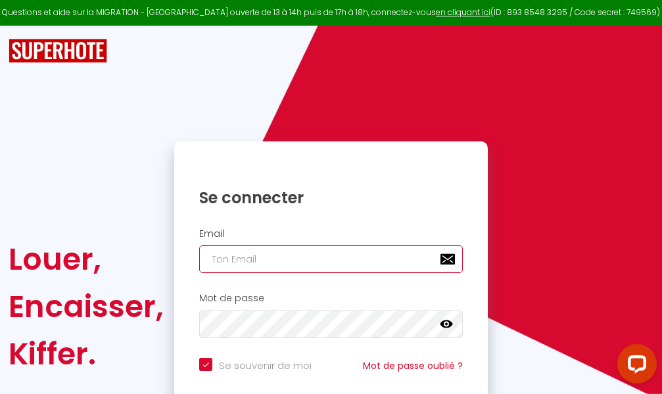
click at [356, 256] on input "email" at bounding box center [331, 259] width 264 height 28
type input "m"
checkbox input "true"
type input "ma"
checkbox input "true"
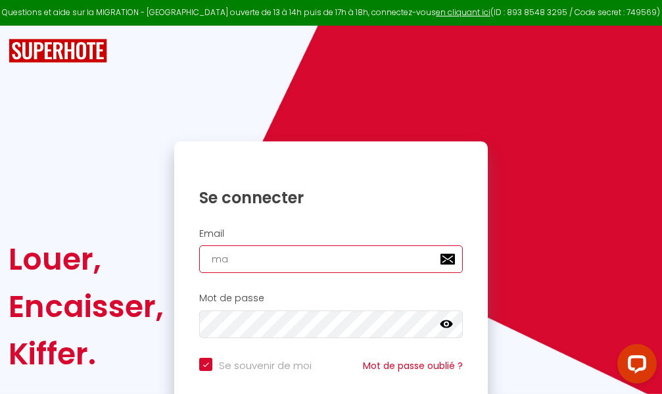
type input "mar"
checkbox input "true"
type input "marc"
checkbox input "true"
type input "marcd"
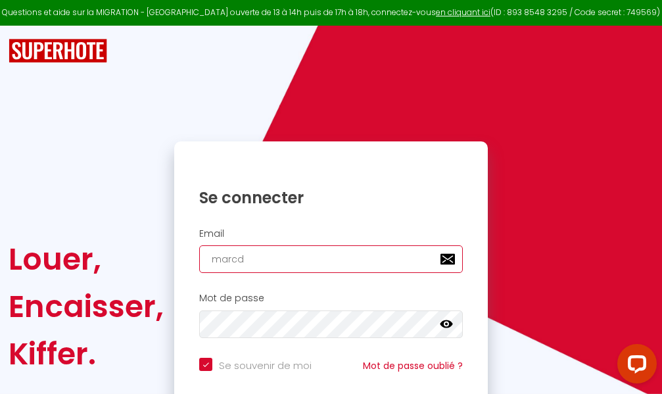
checkbox input "true"
type input "marcdp"
checkbox input "true"
type input "marcdpo"
checkbox input "true"
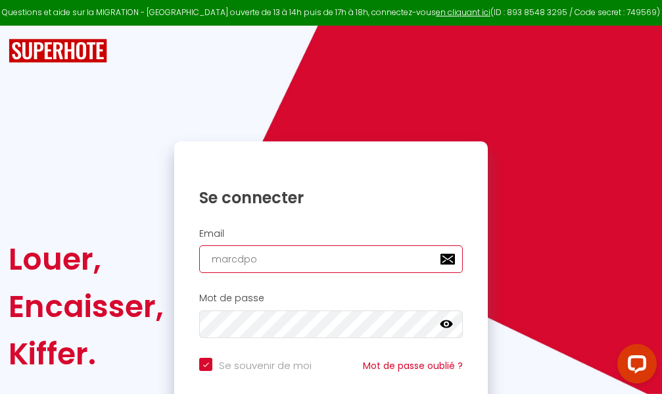
type input "marcdpoz"
checkbox input "true"
type input "marcdpoz."
checkbox input "true"
type input "marcdpoz.l"
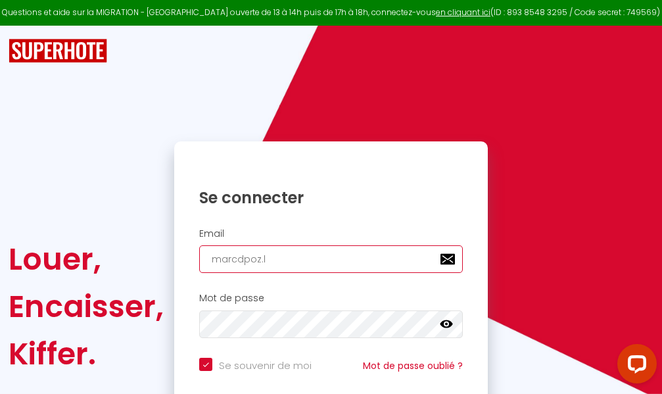
checkbox input "true"
type input "marcdpoz.lo"
checkbox input "true"
type input "marcdpoz.loc"
checkbox input "true"
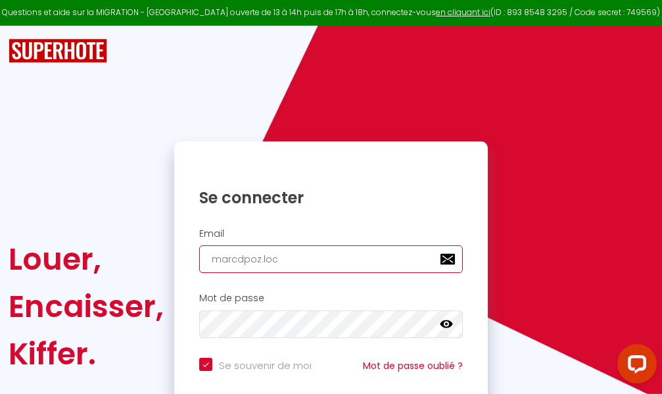
type input "marcdpoz.loca"
checkbox input "true"
type input "marcdpoz.locat"
checkbox input "true"
type input "marcdpoz.locati"
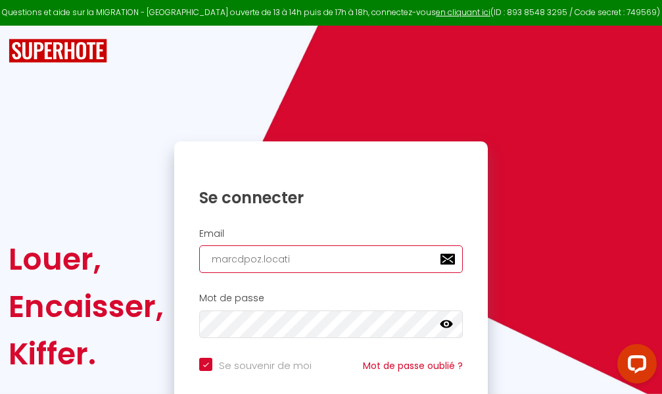
checkbox input "true"
type input "marcdpoz.locatio"
checkbox input "true"
type input "marcdpoz.location"
checkbox input "true"
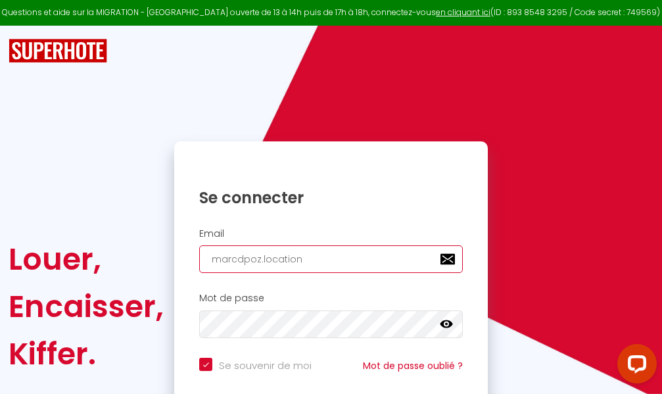
type input "marcdpoz.location@"
checkbox input "true"
type input "marcdpoz.location@g"
checkbox input "true"
type input "marcdpoz.location@gm"
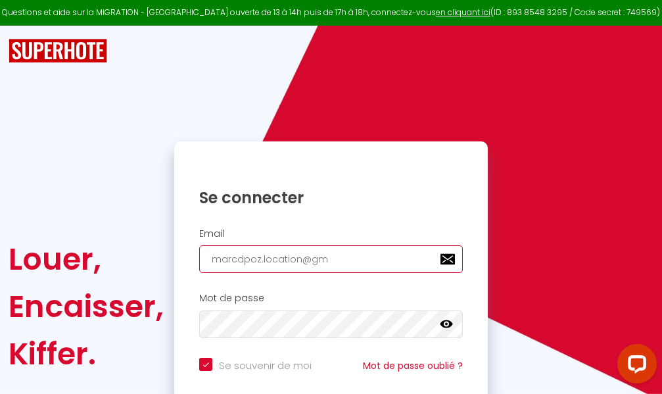
checkbox input "true"
type input "marcdpoz.location@gma"
checkbox input "true"
type input "marcdpoz.location@gmai"
checkbox input "true"
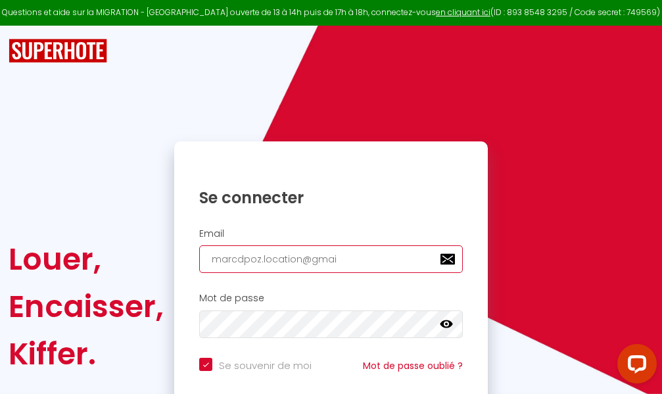
type input "[EMAIL_ADDRESS]"
checkbox input "true"
type input "[EMAIL_ADDRESS]."
checkbox input "true"
type input "marcdpoz.location@gmail.c"
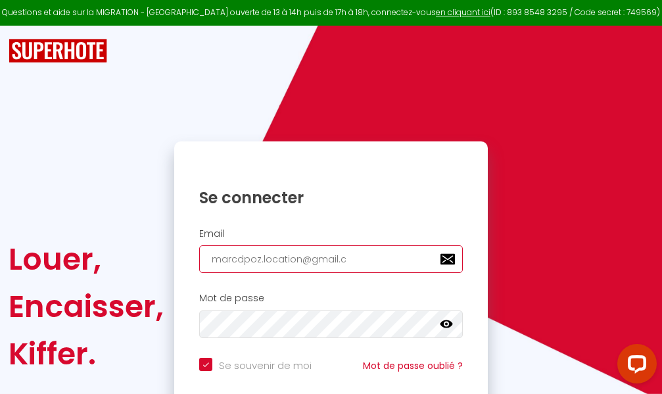
checkbox input "true"
type input "[EMAIL_ADDRESS][DOMAIN_NAME]"
checkbox input "true"
type input "[EMAIL_ADDRESS][DOMAIN_NAME]"
checkbox input "true"
